Goal: Task Accomplishment & Management: Manage account settings

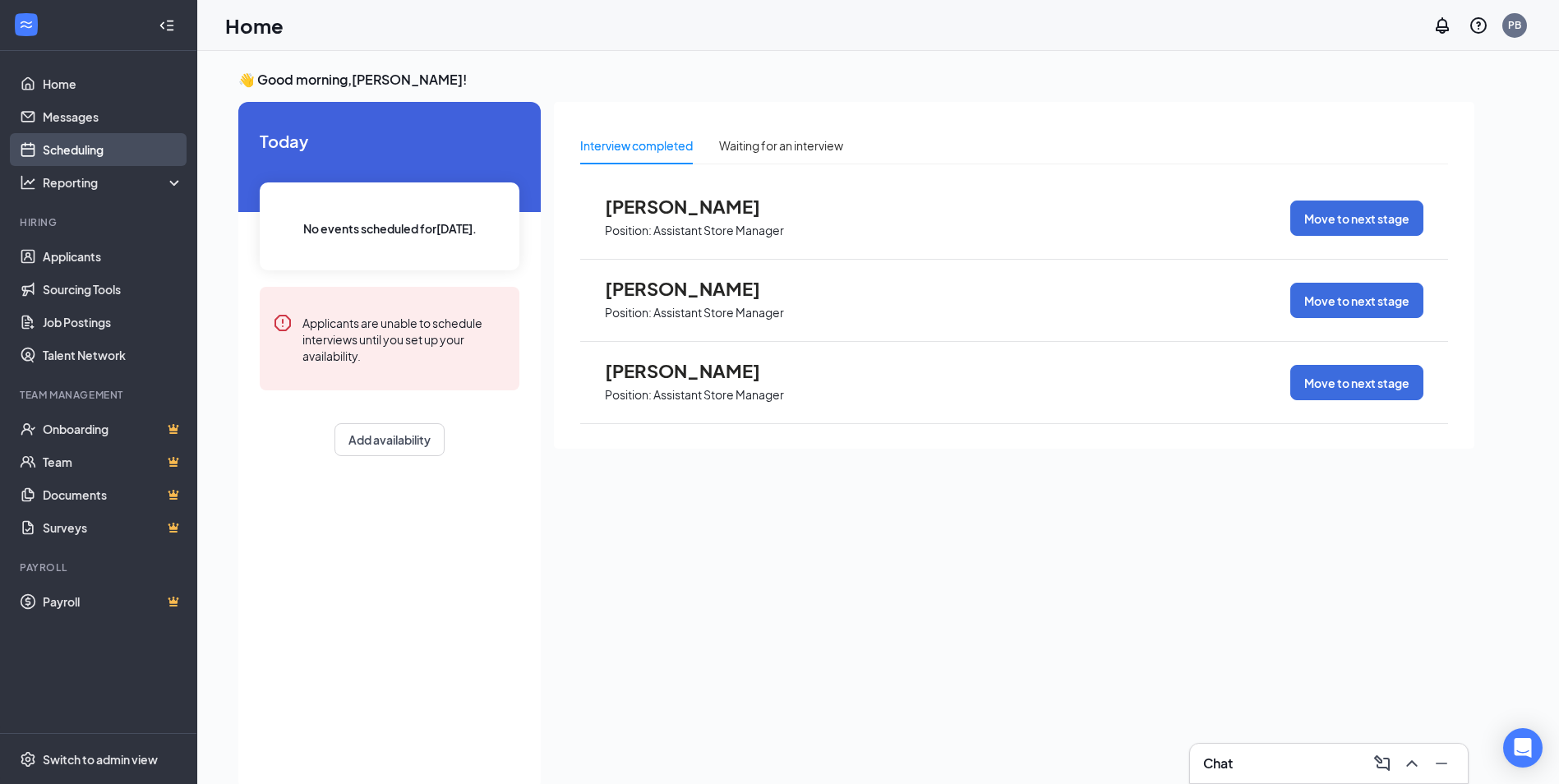
click at [77, 151] on link "Scheduling" at bounding box center [113, 150] width 141 height 33
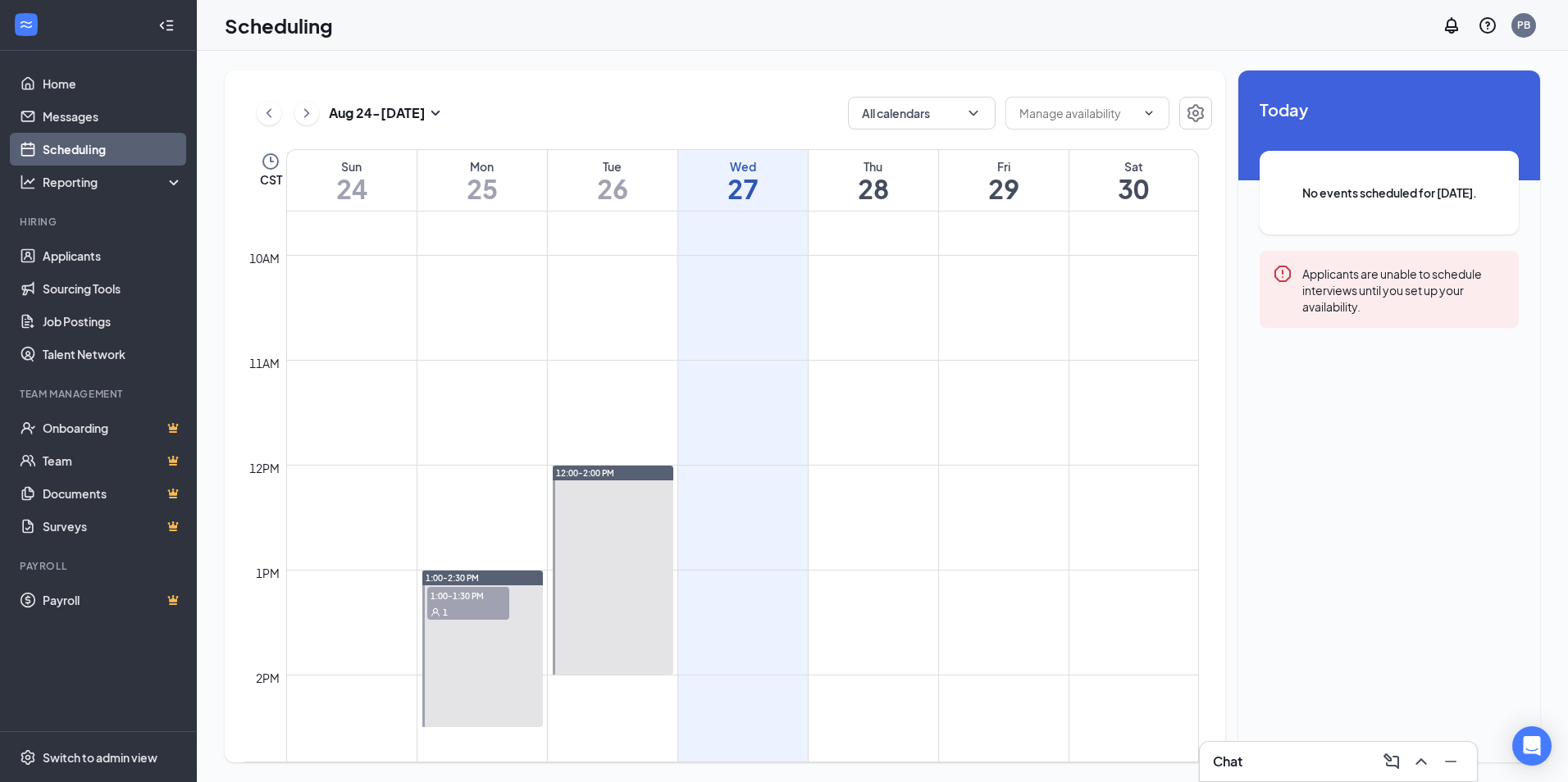
scroll to position [1133, 0]
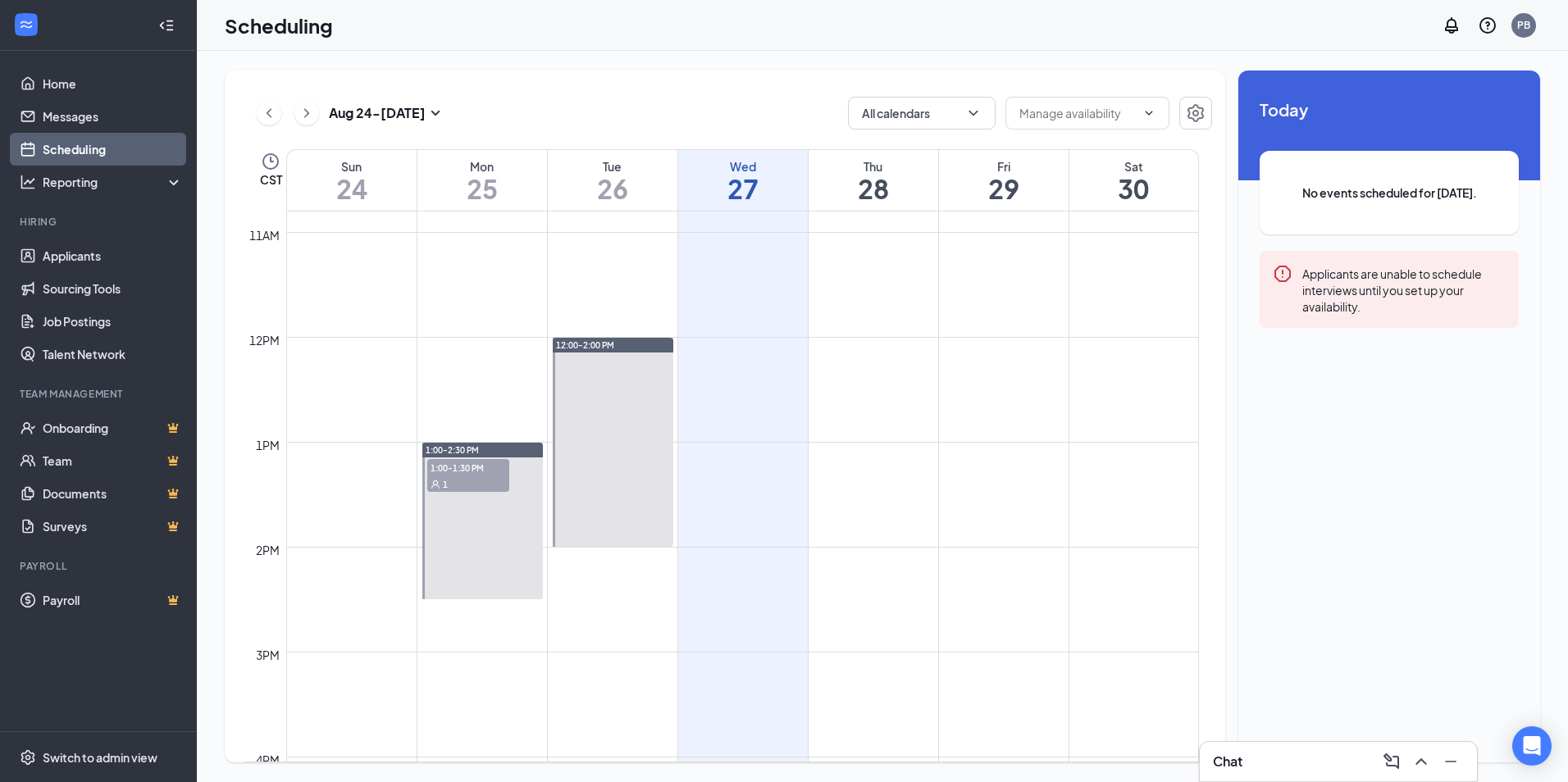
click at [481, 469] on span "1:00-1:30 PM" at bounding box center [468, 468] width 82 height 16
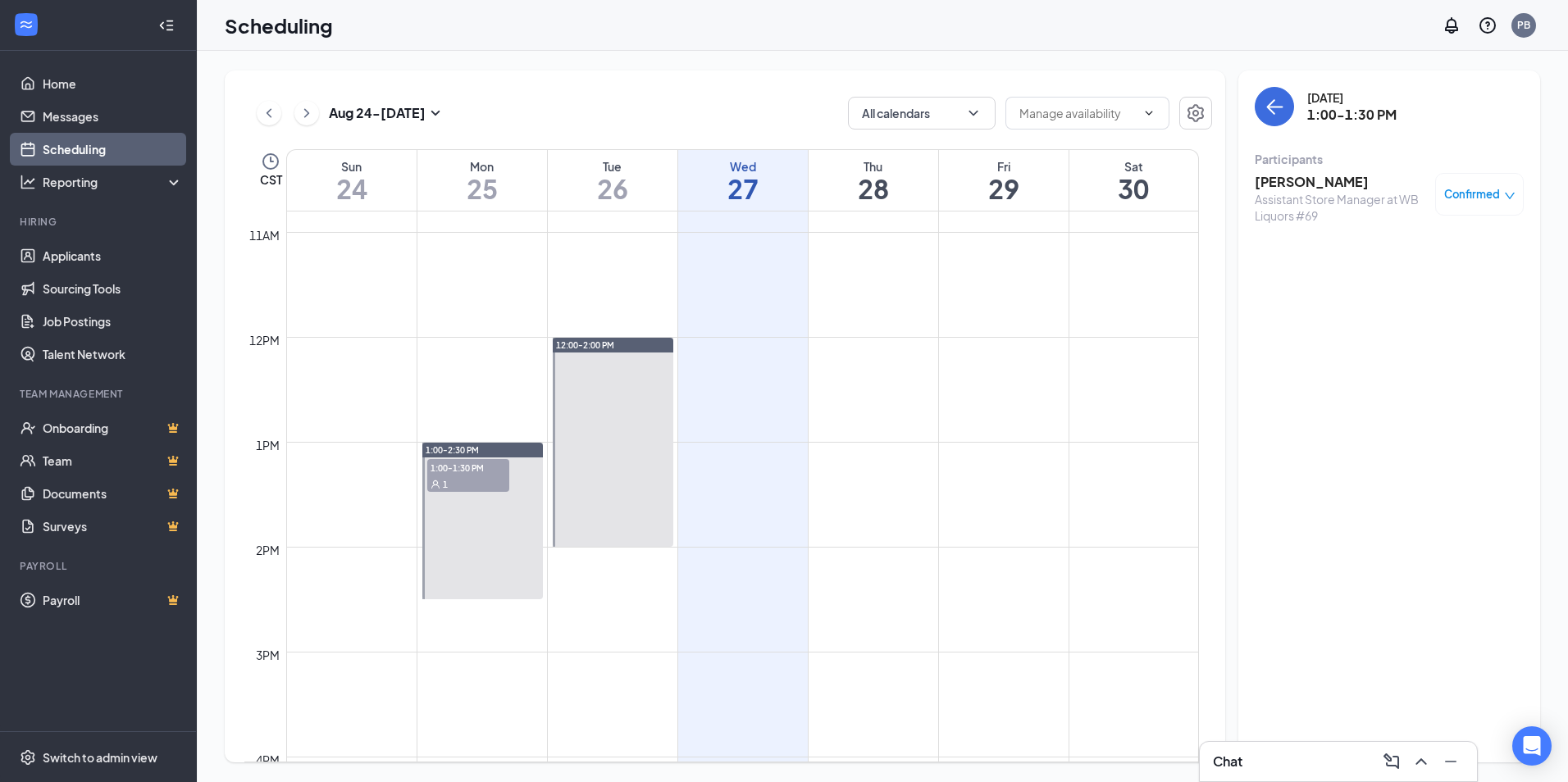
click at [607, 466] on div at bounding box center [613, 441] width 120 height 209
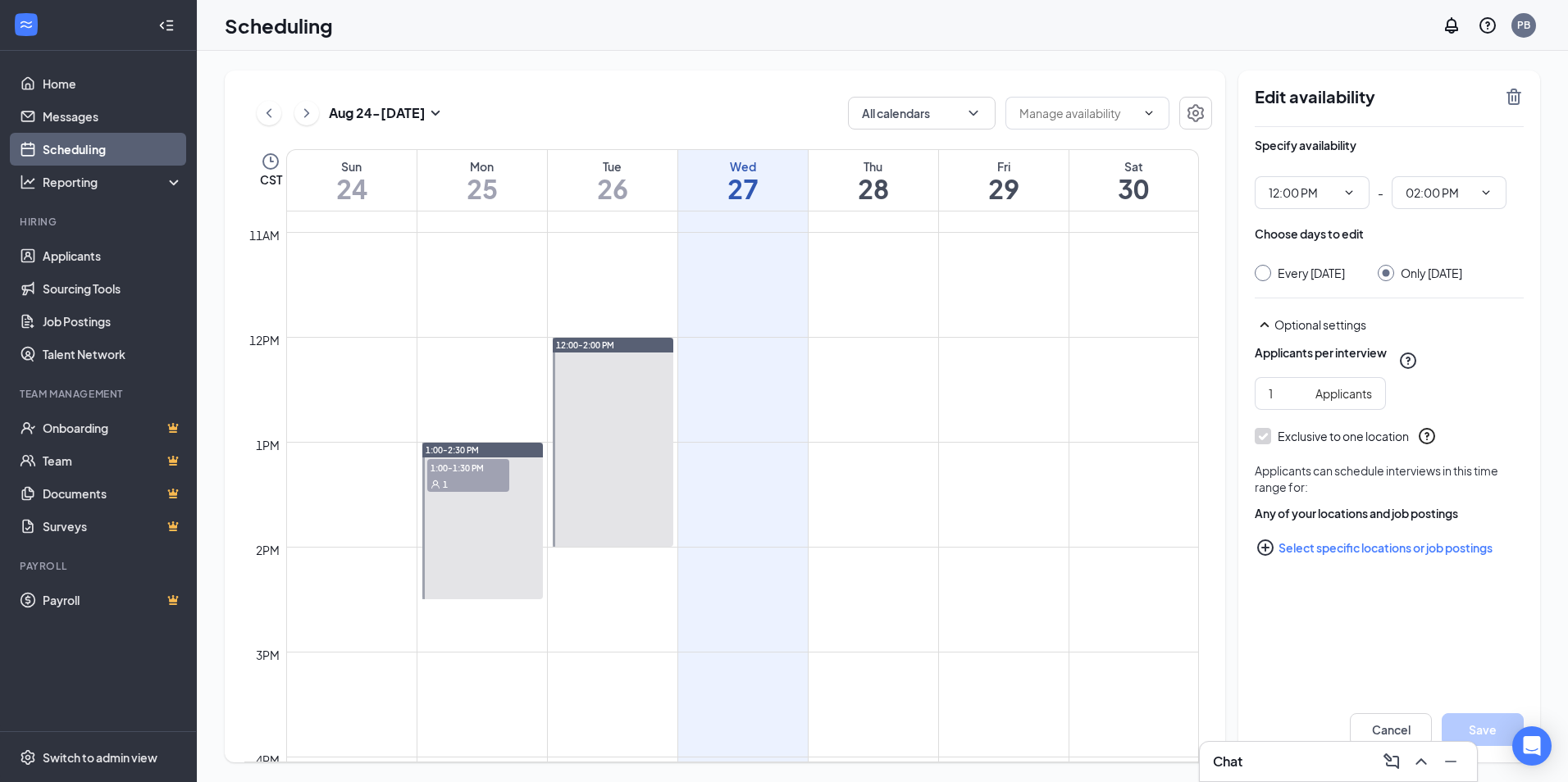
click at [1516, 97] on icon "TrashOutline" at bounding box center [1514, 97] width 15 height 16
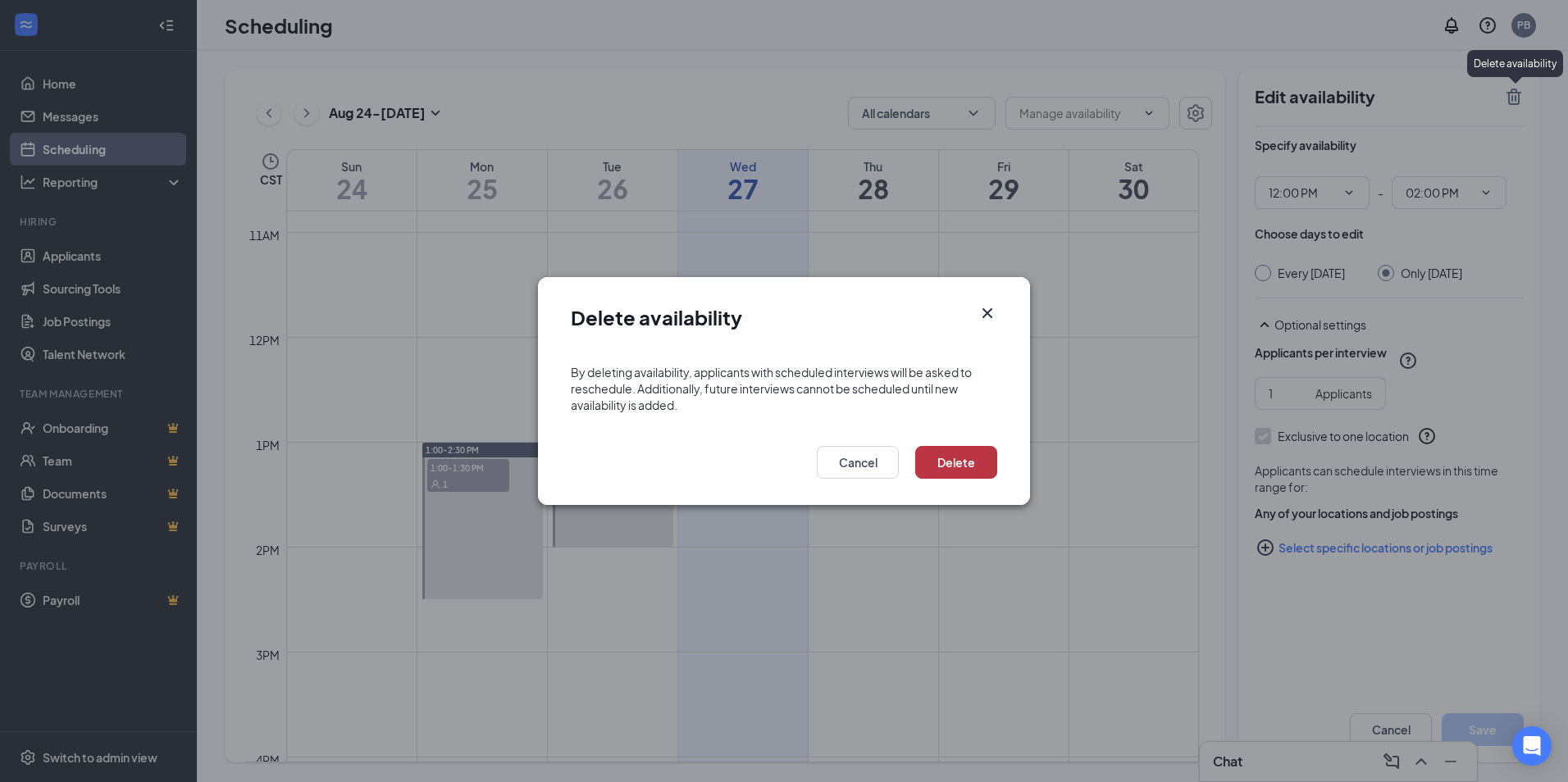
click at [952, 459] on button "Delete" at bounding box center [956, 463] width 82 height 33
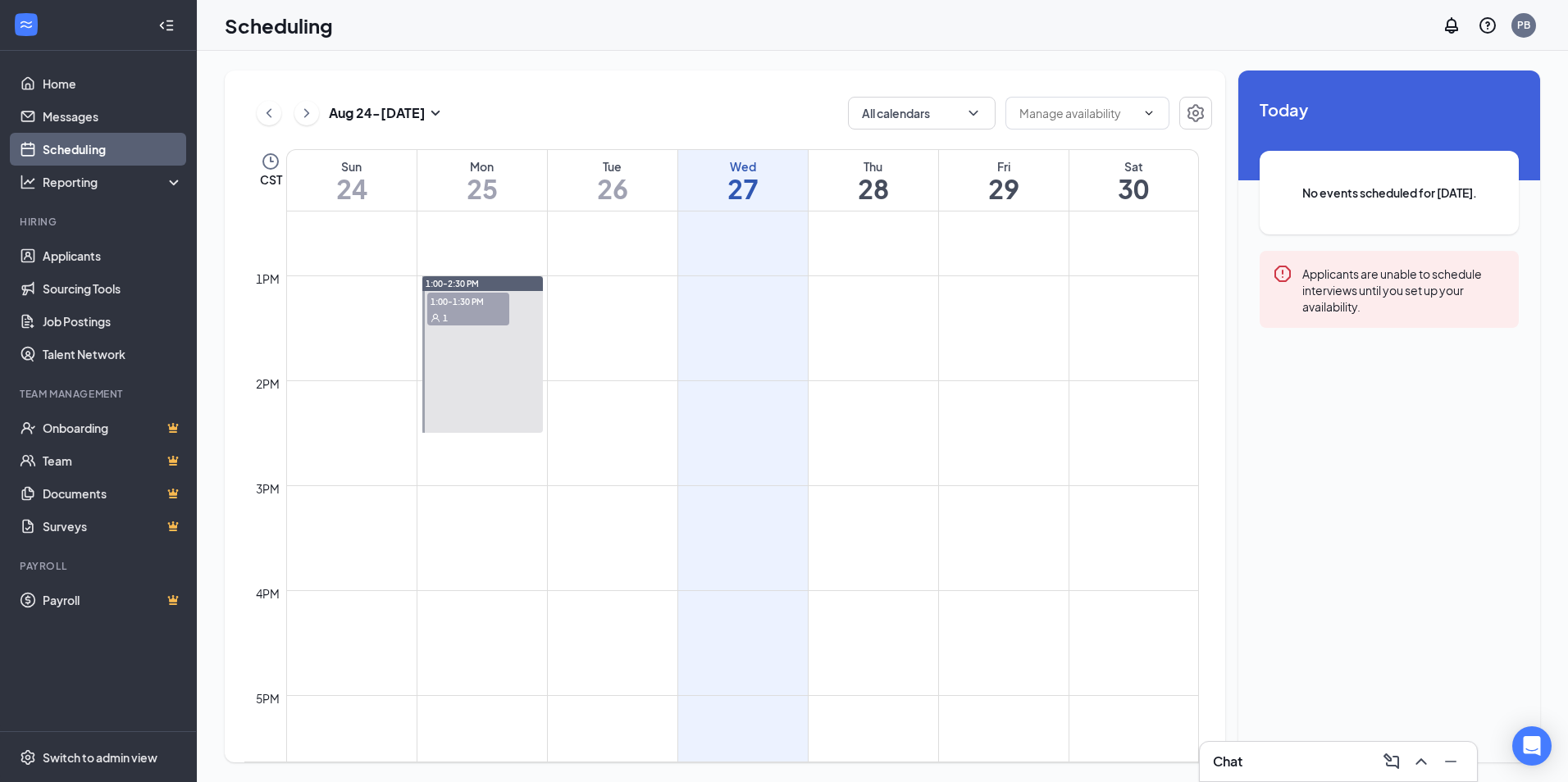
scroll to position [1052, 0]
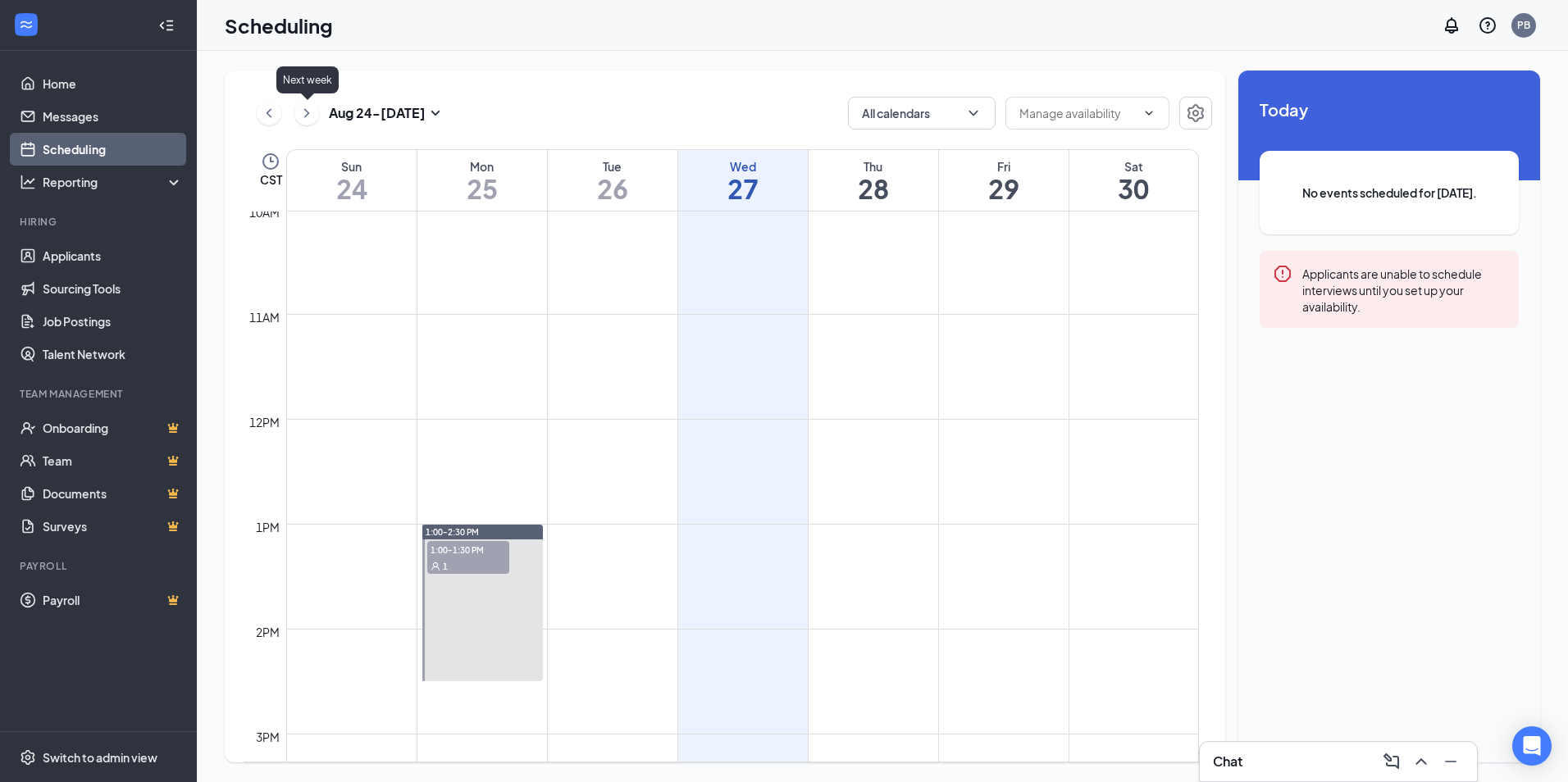
click at [306, 120] on icon "ChevronRight" at bounding box center [307, 113] width 17 height 20
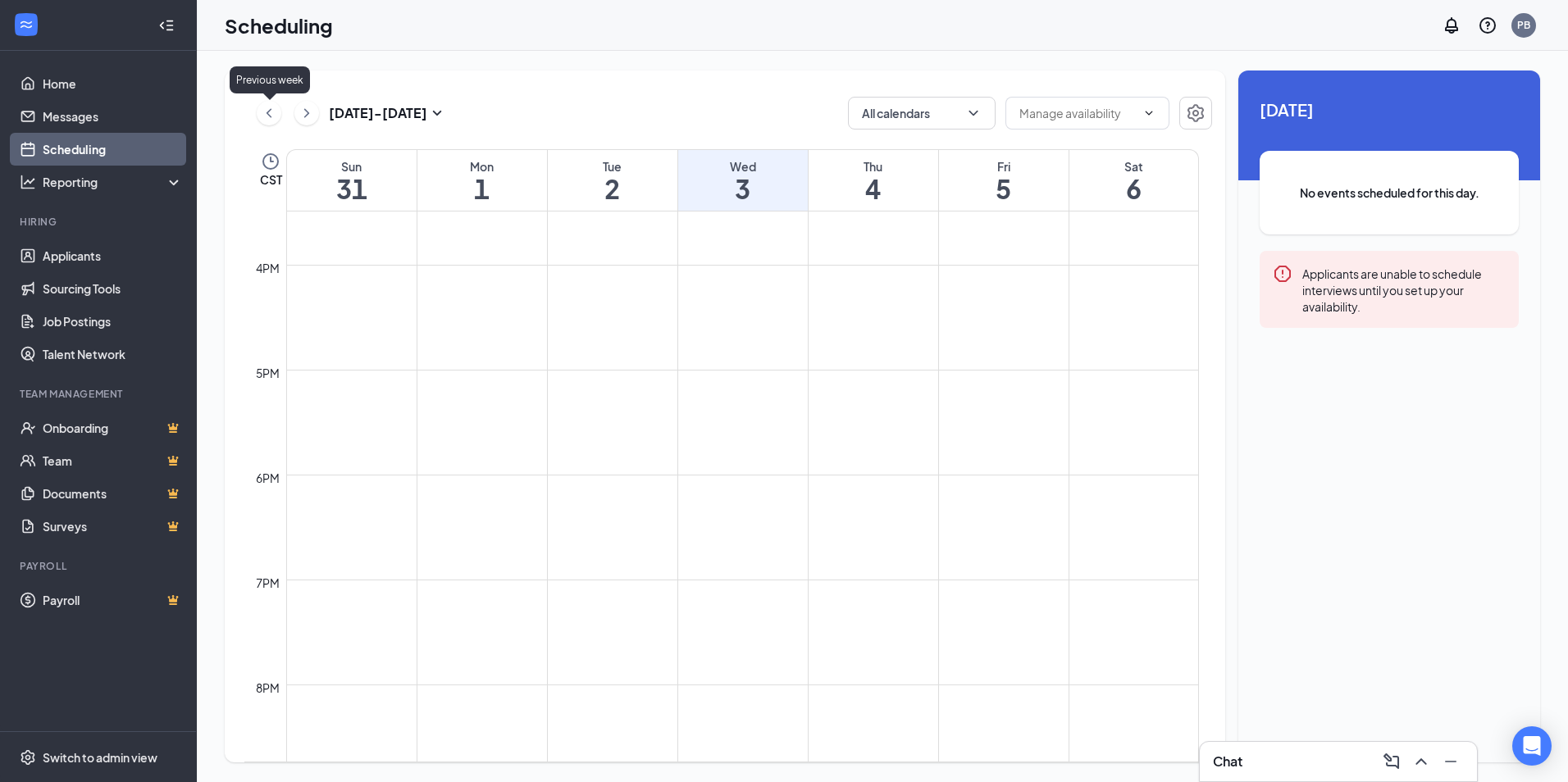
click at [272, 111] on icon "ChevronLeft" at bounding box center [269, 113] width 17 height 20
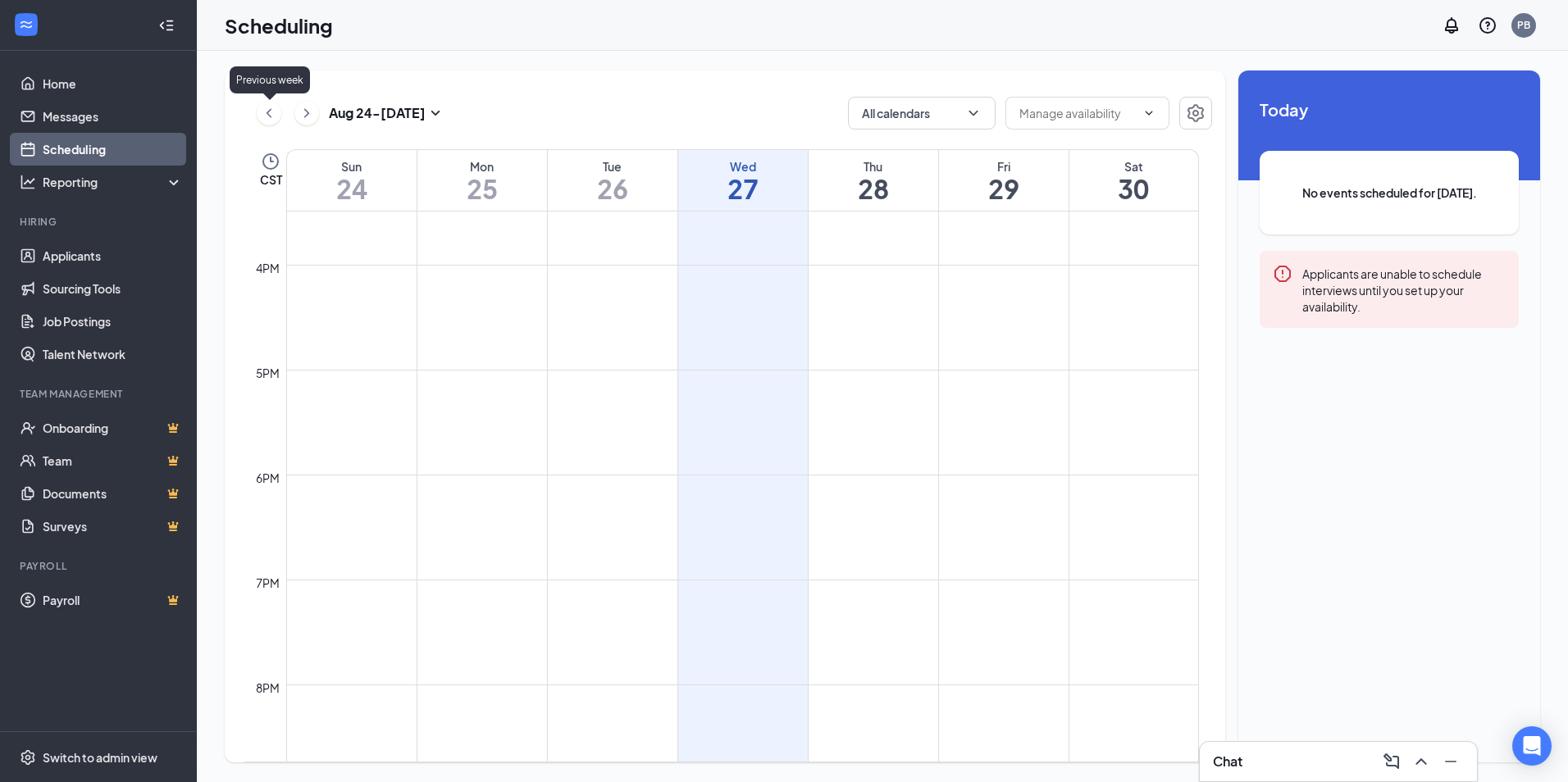
scroll to position [806, 0]
click at [272, 111] on icon "ChevronLeft" at bounding box center [269, 113] width 17 height 20
